Goal: Task Accomplishment & Management: Use online tool/utility

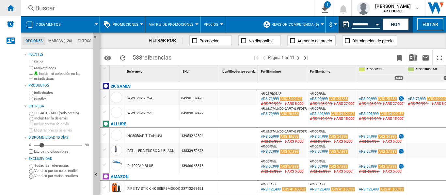
click at [12, 8] on ng-md-icon "Inicio" at bounding box center [11, 8] width 8 height 8
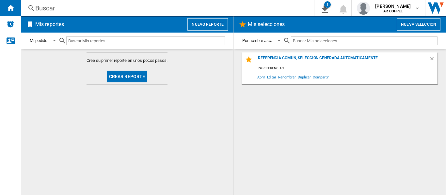
click at [122, 78] on button "Crear reporte" at bounding box center [127, 77] width 40 height 12
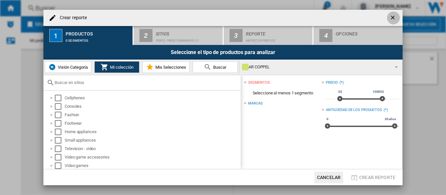
click at [394, 18] on ng-md-icon "getI18NText('BUTTONS.CLOSE_DIALOG')" at bounding box center [393, 18] width 8 height 8
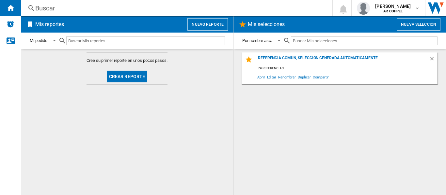
click at [131, 79] on button "Crear reporte" at bounding box center [127, 77] width 40 height 12
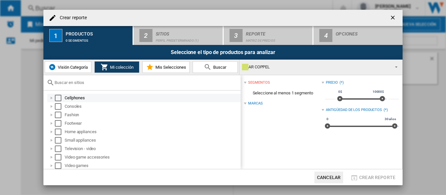
click at [57, 98] on div "Select" at bounding box center [58, 98] width 7 height 7
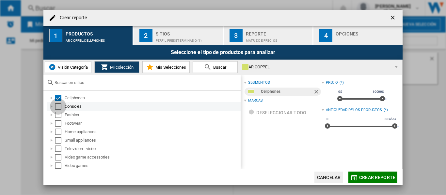
click at [57, 107] on div "Select" at bounding box center [58, 106] width 7 height 7
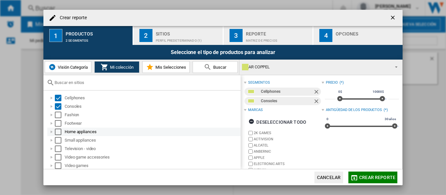
click at [57, 131] on div "Select" at bounding box center [58, 132] width 7 height 7
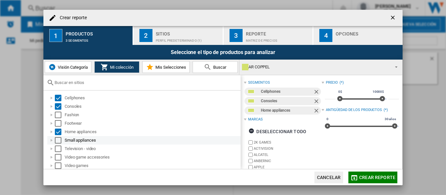
click at [57, 141] on div "Select" at bounding box center [58, 140] width 7 height 7
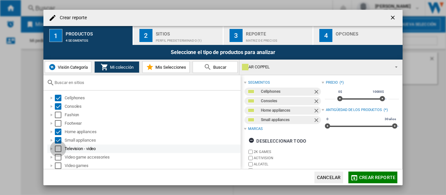
click at [57, 148] on div "Select" at bounding box center [58, 149] width 7 height 7
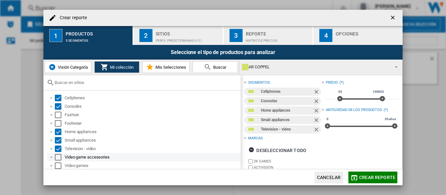
click at [57, 153] on div "Video game accessories" at bounding box center [143, 157] width 193 height 8
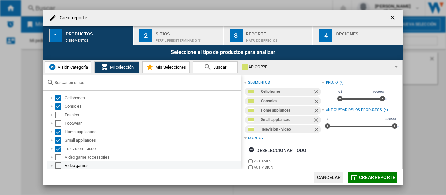
click at [57, 164] on div "Select" at bounding box center [58, 166] width 7 height 7
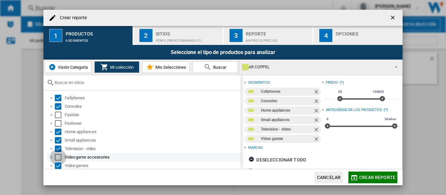
click at [58, 157] on div "Select" at bounding box center [58, 157] width 7 height 7
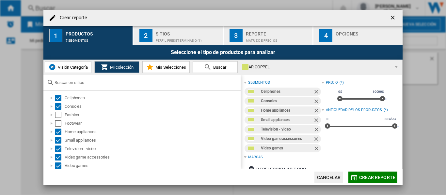
click at [173, 38] on div "Perfil predeterminado (1)" at bounding box center [188, 39] width 64 height 7
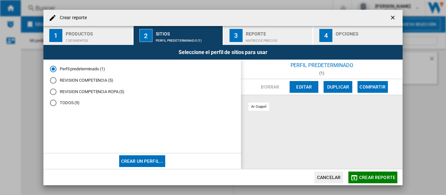
click at [52, 81] on div "REVISION COMPETENCIA (5)" at bounding box center [53, 80] width 7 height 7
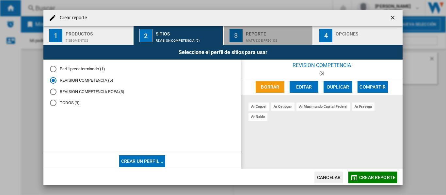
click at [253, 37] on div "Matriz de precios" at bounding box center [278, 39] width 64 height 7
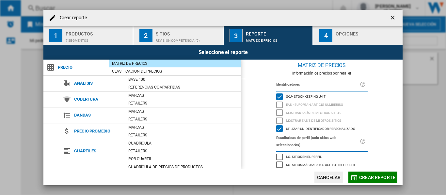
click at [343, 35] on div "Opciones" at bounding box center [367, 32] width 64 height 7
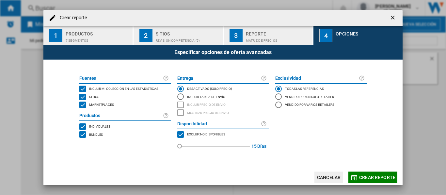
click at [83, 105] on div "MARKETPLACES" at bounding box center [82, 105] width 7 height 7
click at [380, 175] on span "Crear reporte" at bounding box center [377, 177] width 36 height 5
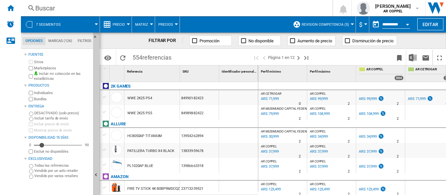
click at [128, 24] on div at bounding box center [128, 24] width 3 height 2
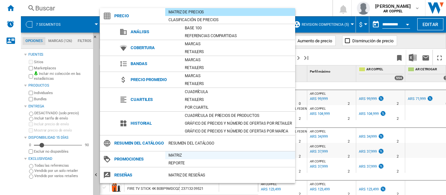
click at [181, 159] on div "Matriz" at bounding box center [230, 155] width 130 height 7
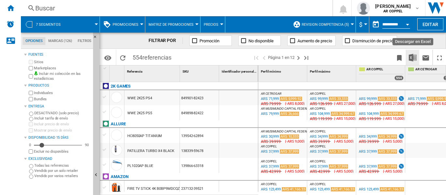
click at [413, 59] on img "Descargar en Excel" at bounding box center [412, 58] width 8 height 8
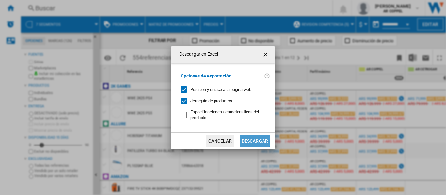
click at [253, 143] on button "Descargar" at bounding box center [254, 141] width 30 height 12
